Goal: Transaction & Acquisition: Purchase product/service

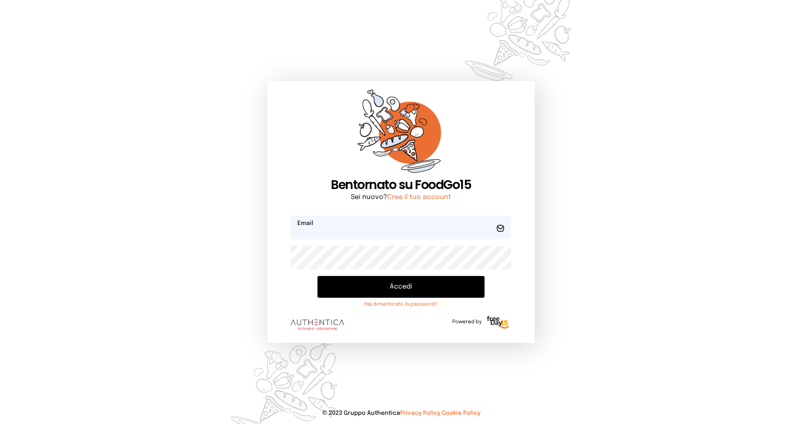
type input "**********"
click at [337, 281] on button "Accedi" at bounding box center [400, 287] width 167 height 22
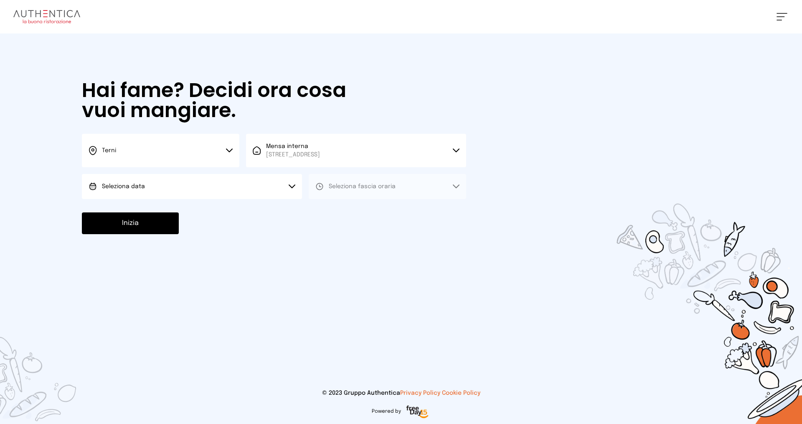
click at [137, 147] on button "Terni" at bounding box center [160, 150] width 157 height 33
click at [138, 177] on li "Terni" at bounding box center [160, 178] width 157 height 23
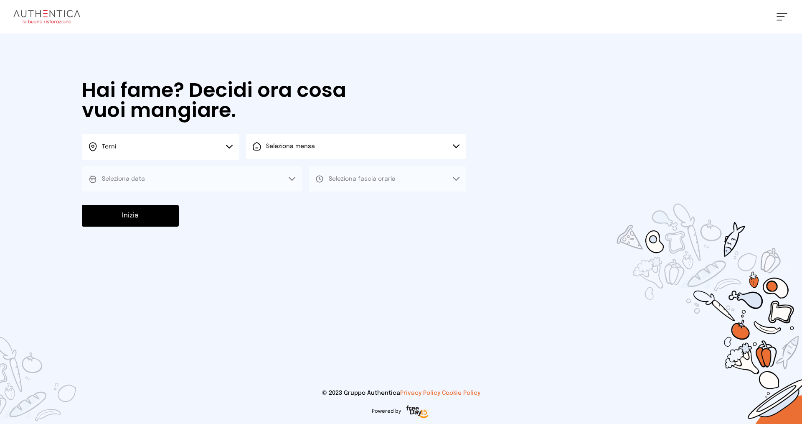
click at [321, 148] on button "Seleziona mensa" at bounding box center [356, 146] width 220 height 25
click at [318, 173] on span "Mensa interna" at bounding box center [293, 169] width 54 height 8
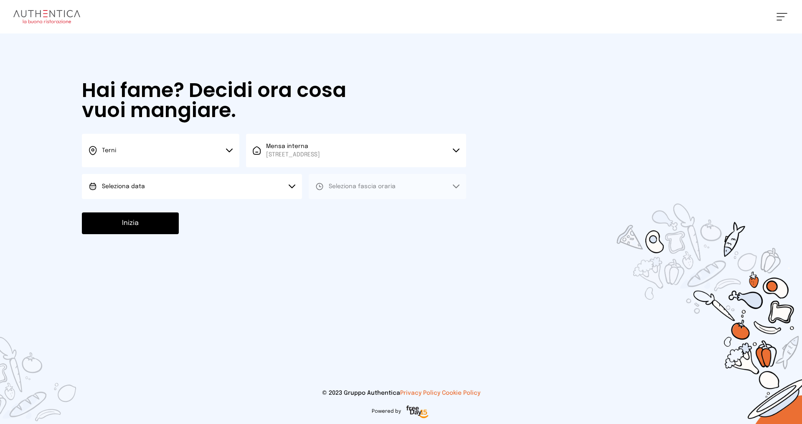
click at [154, 188] on button "Seleziona data" at bounding box center [192, 186] width 220 height 25
click at [160, 211] on li "[DATE], [DATE]" at bounding box center [192, 210] width 220 height 22
click at [357, 190] on button "Seleziona fascia oraria" at bounding box center [387, 186] width 157 height 25
click at [358, 210] on li "Pranzo" at bounding box center [387, 210] width 157 height 22
click at [134, 225] on button "Inizia" at bounding box center [130, 223] width 97 height 22
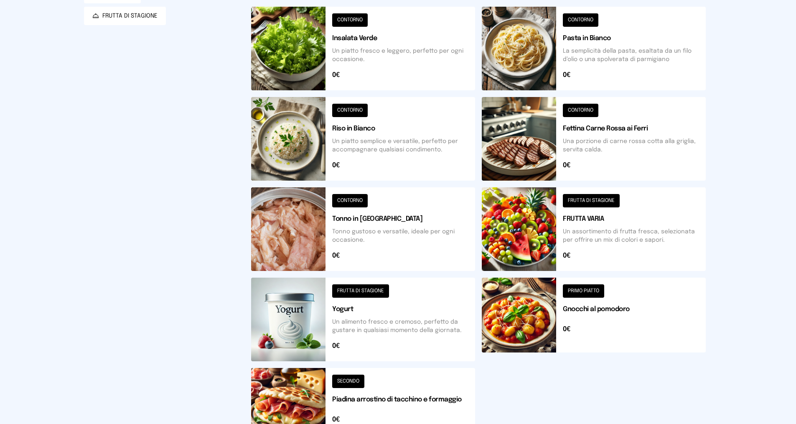
scroll to position [259, 0]
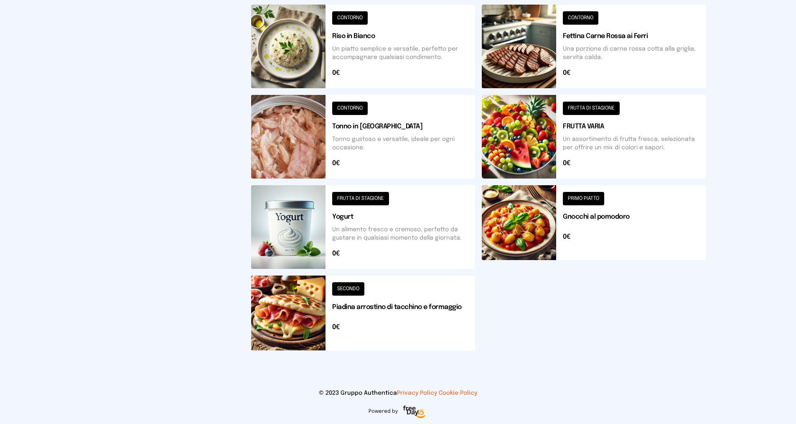
click at [583, 105] on button at bounding box center [594, 137] width 224 height 84
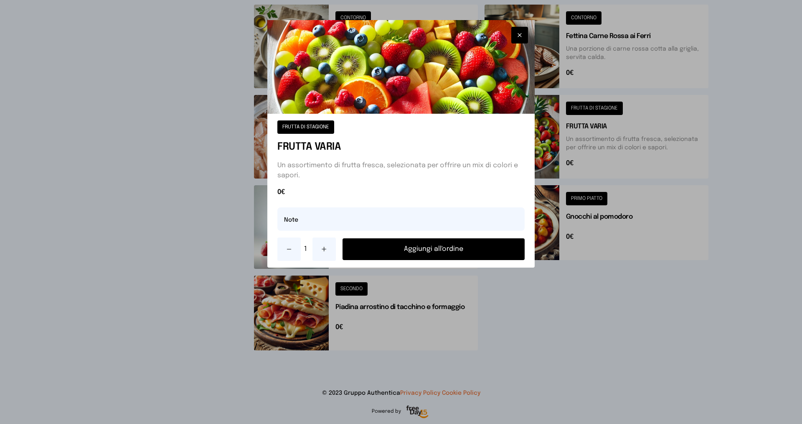
click at [445, 249] on button "Aggiungi all'ordine" at bounding box center [434, 249] width 182 height 22
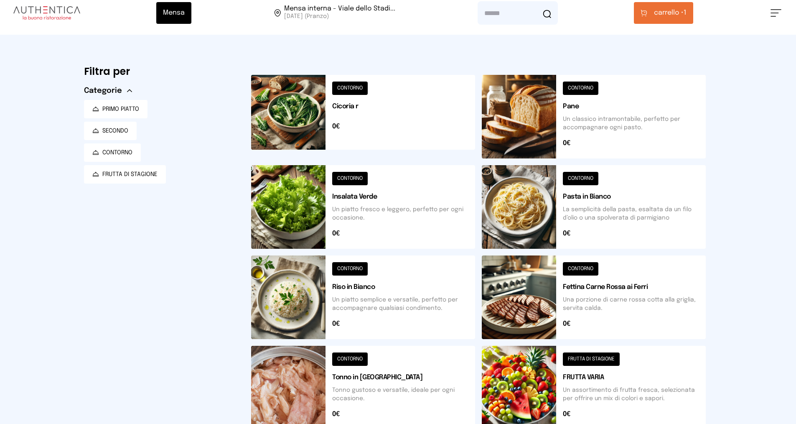
scroll to position [0, 0]
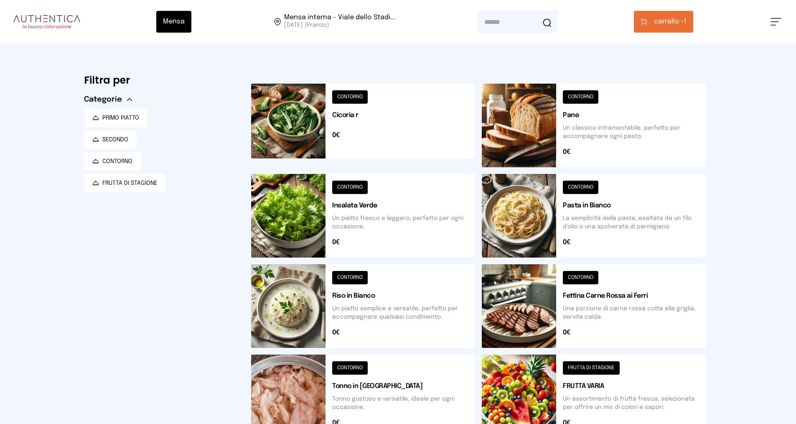
click at [343, 94] on button at bounding box center [363, 126] width 224 height 84
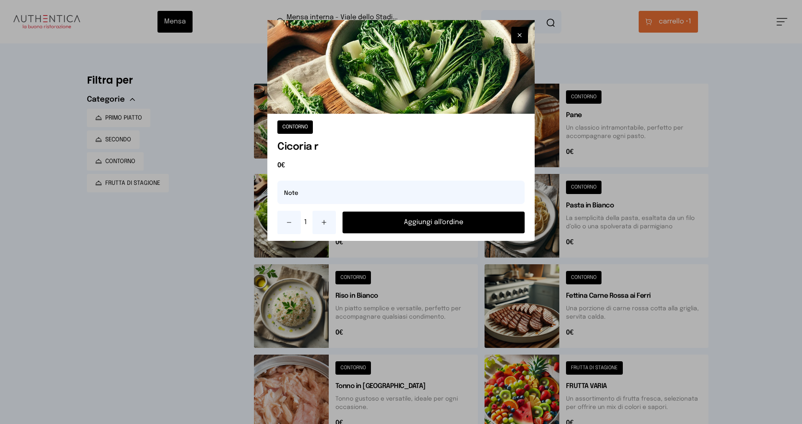
click at [395, 219] on button "Aggiungi all'ordine" at bounding box center [434, 222] width 182 height 22
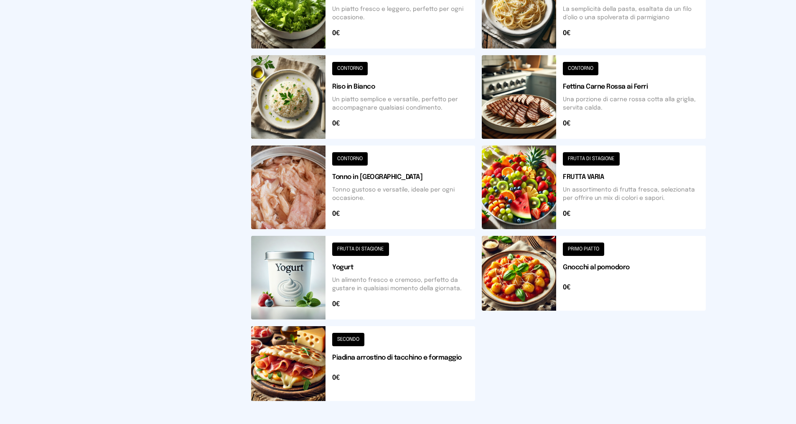
scroll to position [259, 0]
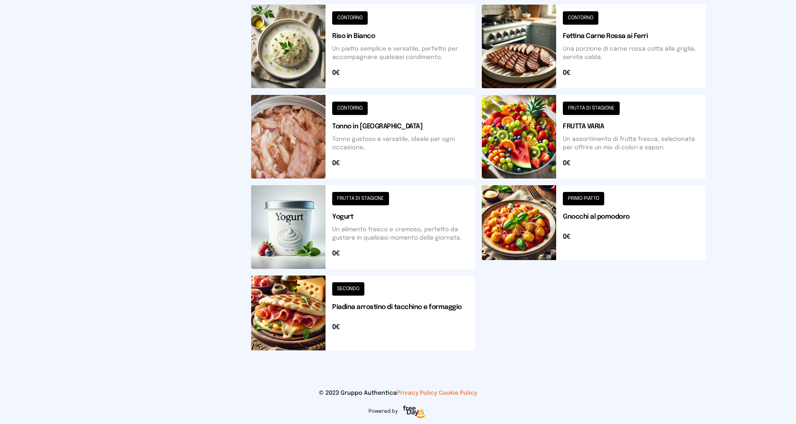
click at [340, 284] on button at bounding box center [363, 312] width 224 height 75
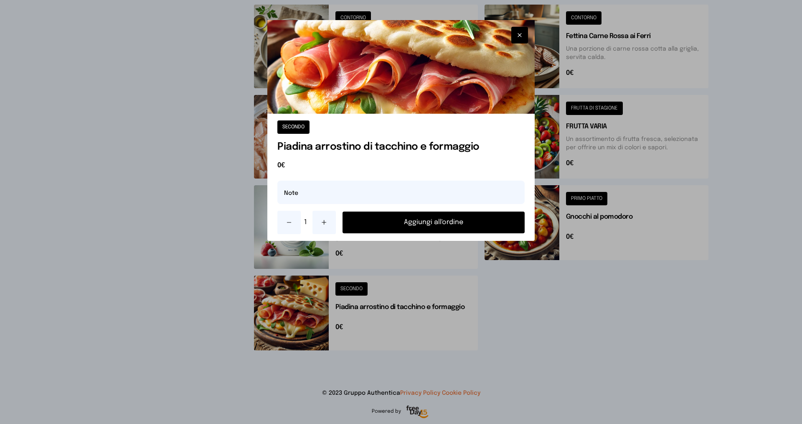
click at [366, 224] on button "Aggiungi all'ordine" at bounding box center [434, 222] width 182 height 22
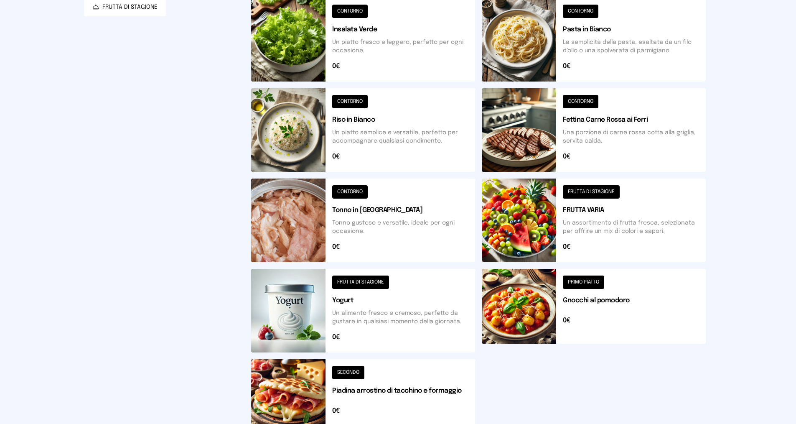
scroll to position [0, 0]
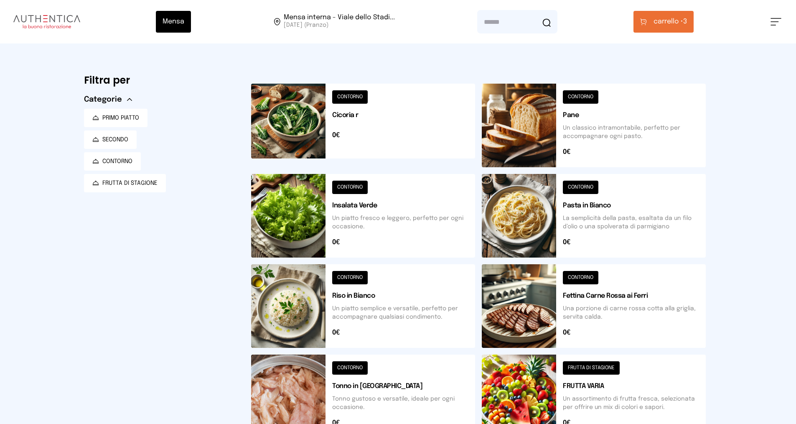
click at [652, 23] on button "carrello • 3" at bounding box center [663, 22] width 60 height 22
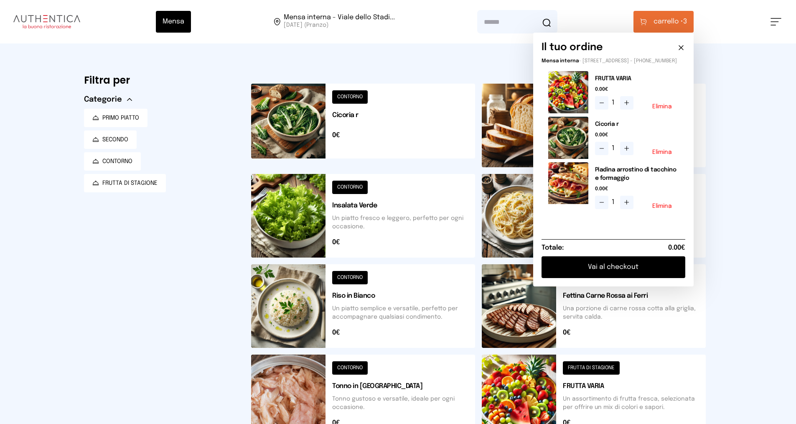
click at [626, 273] on button "Vai al checkout" at bounding box center [613, 267] width 144 height 22
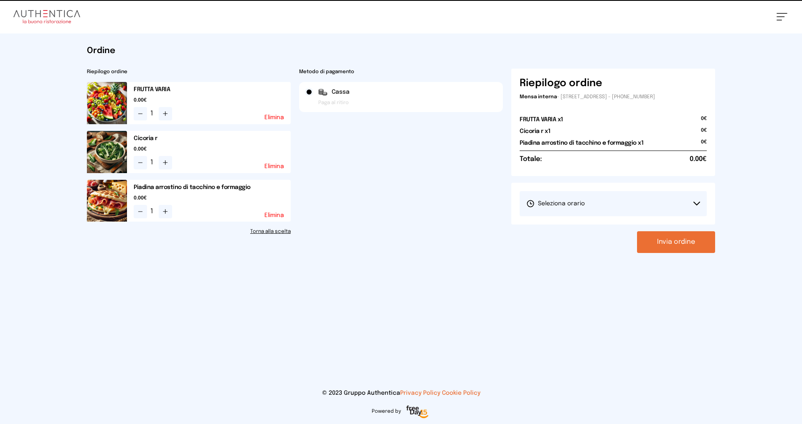
click at [568, 203] on span "Seleziona orario" at bounding box center [555, 203] width 58 height 8
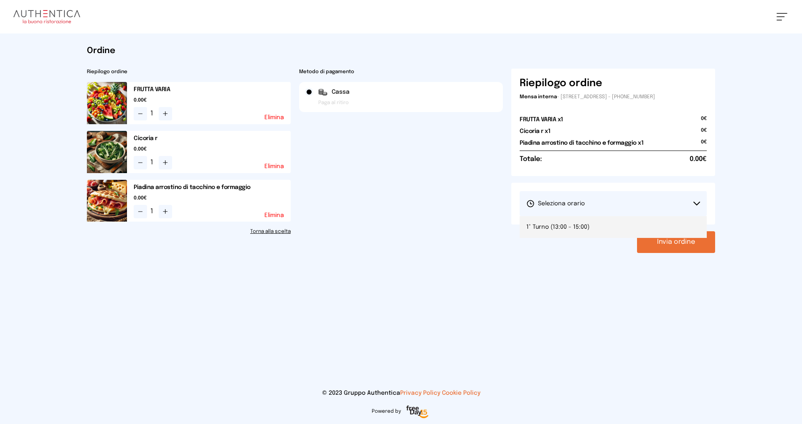
click at [572, 226] on span "1° Turno (13:00 - 15:00)" at bounding box center [557, 227] width 63 height 8
click at [651, 247] on button "Invia ordine" at bounding box center [676, 242] width 78 height 22
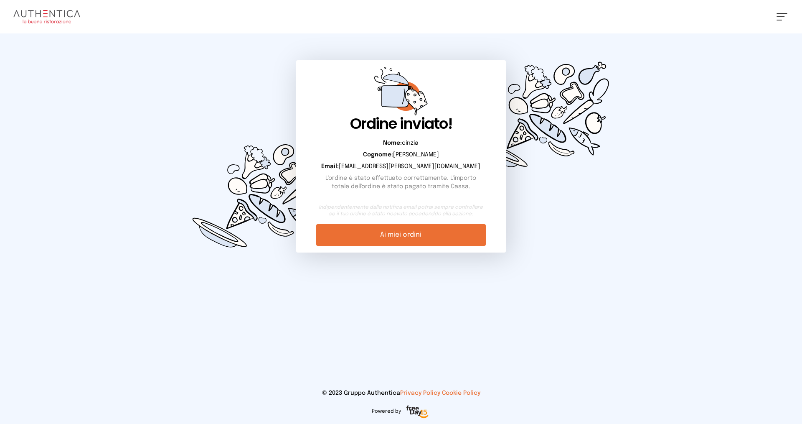
click at [449, 230] on link "Ai miei ordini" at bounding box center [400, 235] width 169 height 22
